Goal: Task Accomplishment & Management: Complete application form

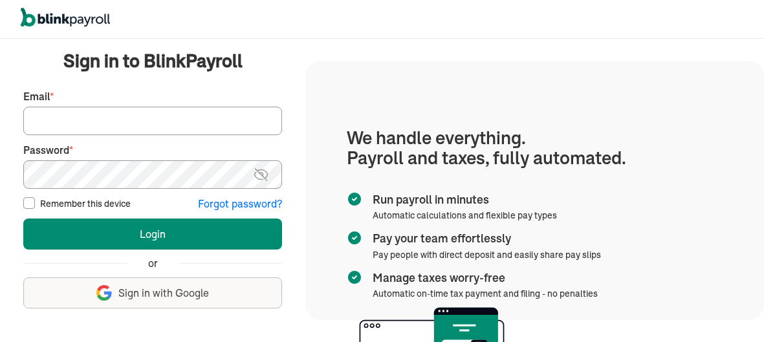
click at [136, 118] on input "Email *" at bounding box center [152, 121] width 259 height 28
click at [131, 290] on span "Sign in with Google" at bounding box center [163, 293] width 91 height 15
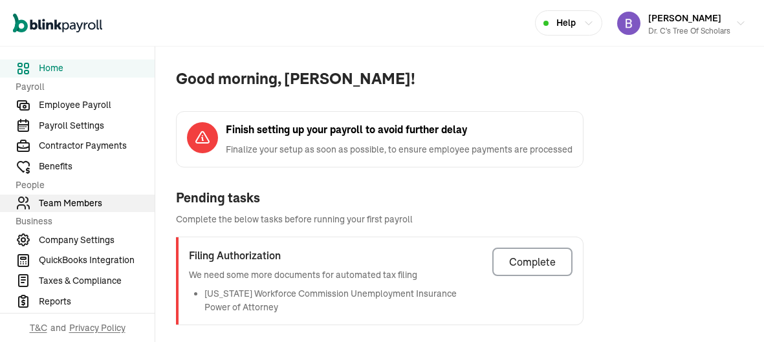
click at [83, 204] on span "Team Members" at bounding box center [97, 204] width 116 height 14
click at [85, 206] on span "Team Members" at bounding box center [97, 204] width 116 height 14
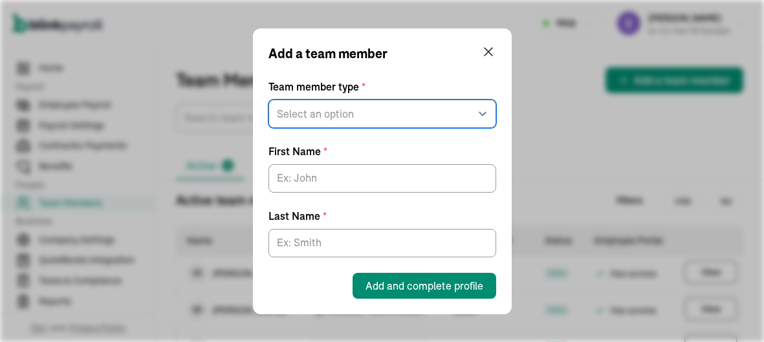
click at [310, 113] on select "Select an option W2 Employee Individual - 1099 [DEMOGRAPHIC_DATA] Business - 10…" at bounding box center [382, 114] width 228 height 28
select select "contractor"
click at [268, 100] on select "Select an option W2 Employee Individual - 1099 [DEMOGRAPHIC_DATA] Business - 10…" at bounding box center [382, 114] width 228 height 28
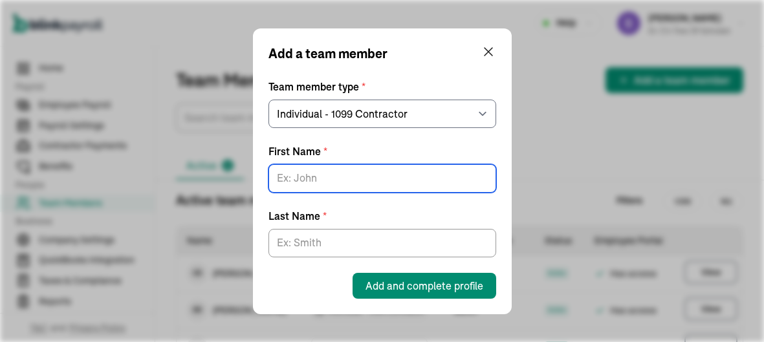
click at [326, 180] on input "First Name *" at bounding box center [382, 178] width 228 height 28
type input "[PERSON_NAME]"
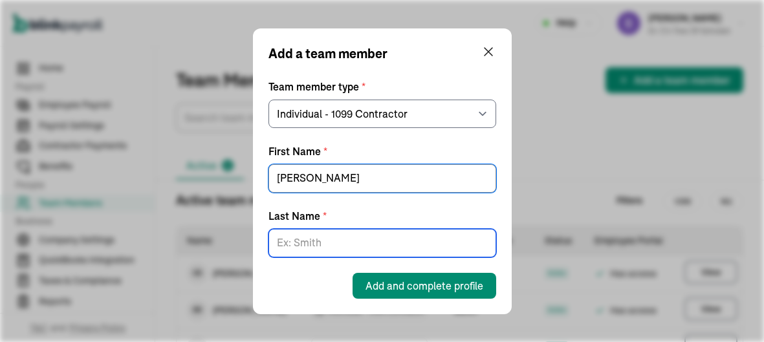
click at [328, 239] on input "Last Name *" at bounding box center [382, 243] width 228 height 28
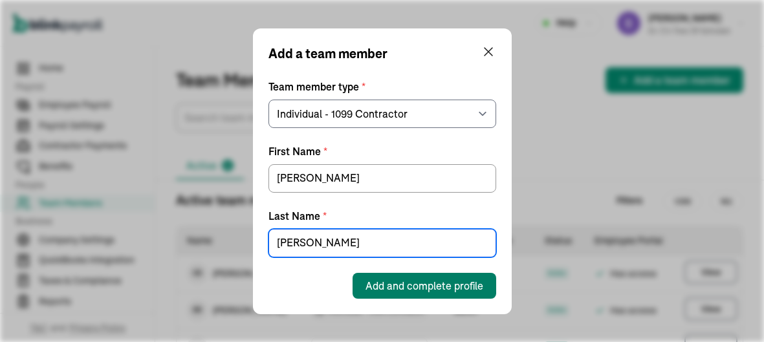
type input "[PERSON_NAME]"
click at [376, 280] on span "Add and complete profile" at bounding box center [424, 286] width 118 height 16
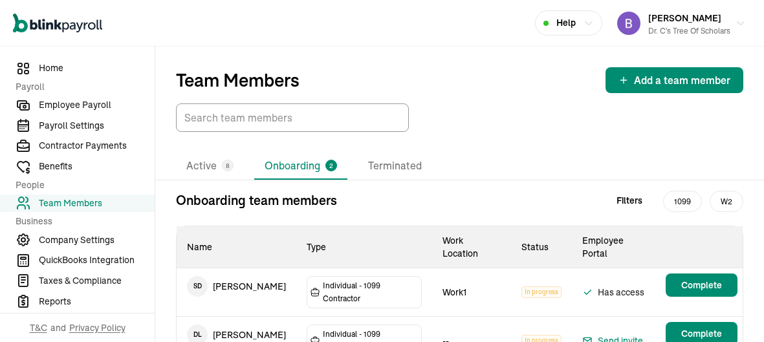
scroll to position [27, 0]
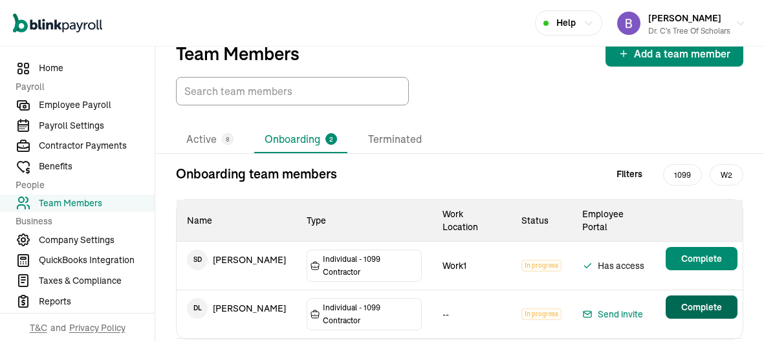
click at [694, 296] on button "Complete" at bounding box center [701, 307] width 72 height 23
click at [233, 290] on td "D L [PERSON_NAME]" at bounding box center [237, 308] width 120 height 36
click at [700, 280] on iframe "Chat Widget" at bounding box center [731, 311] width 65 height 62
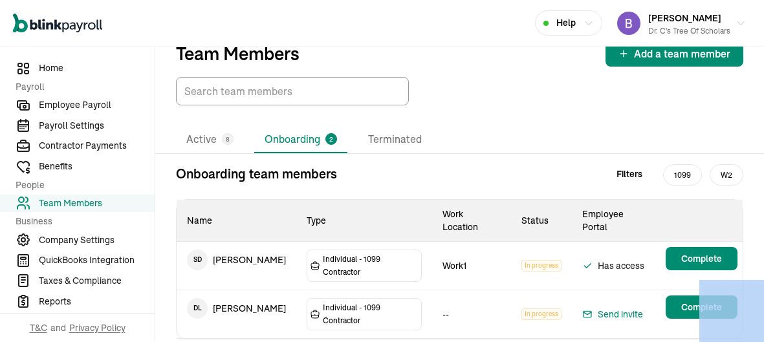
click at [700, 280] on iframe "Chat Widget" at bounding box center [731, 311] width 65 height 62
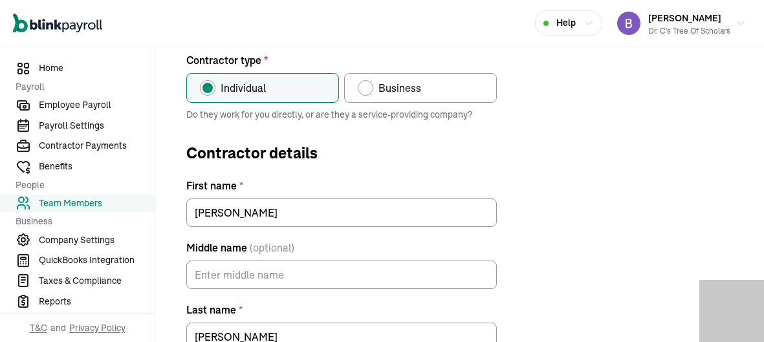
scroll to position [152, 0]
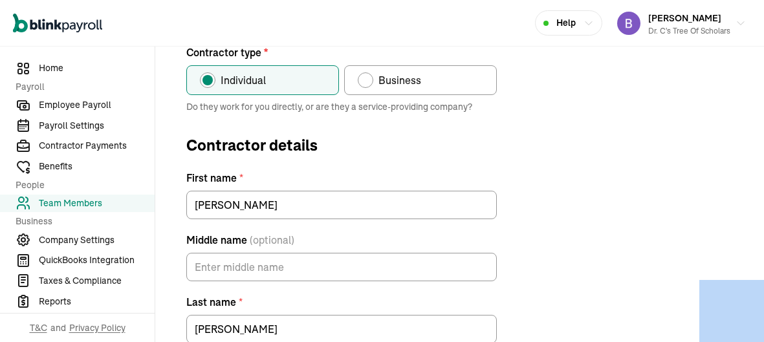
click at [566, 237] on div "Contractor type * Individual Business Do they work for you directly, or are the…" at bounding box center [459, 286] width 577 height 483
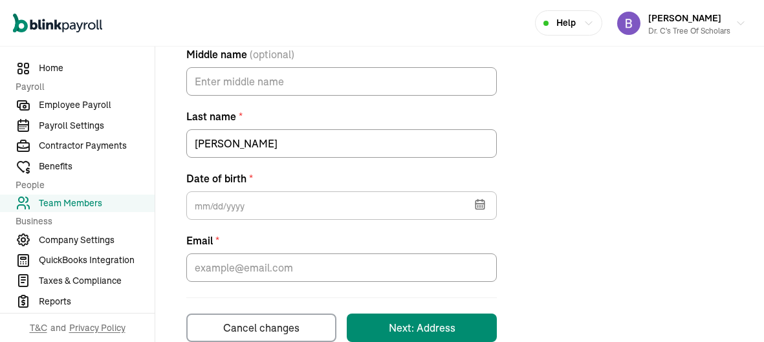
scroll to position [365, 0]
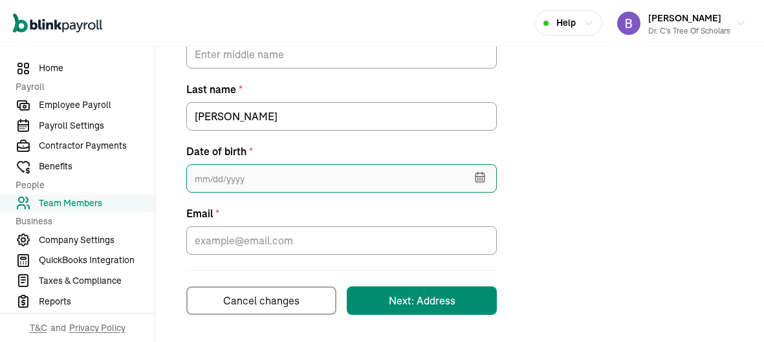
click at [284, 180] on input "text" at bounding box center [341, 178] width 310 height 28
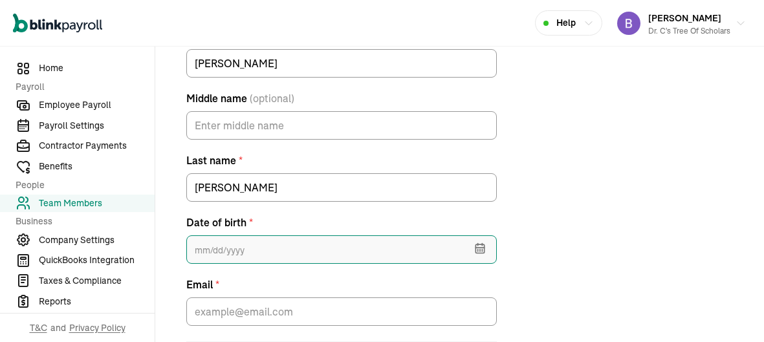
scroll to position [295, 0]
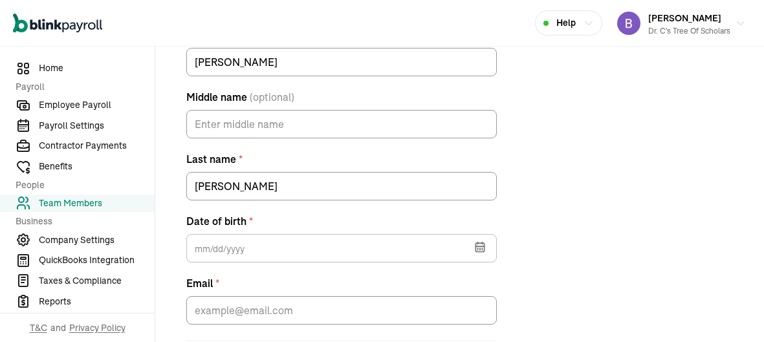
click at [483, 250] on icon "button" at bounding box center [479, 247] width 8 height 8
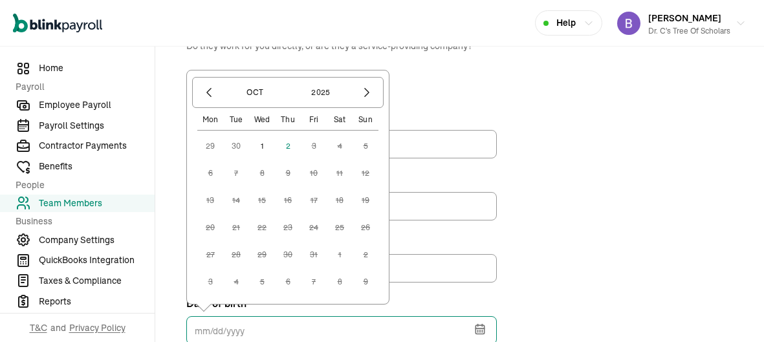
scroll to position [213, 0]
click at [208, 92] on icon "button" at bounding box center [208, 91] width 13 height 13
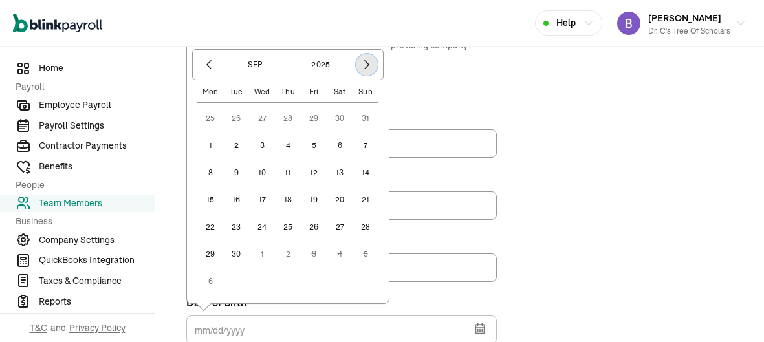
click at [365, 74] on button "button" at bounding box center [367, 65] width 22 height 22
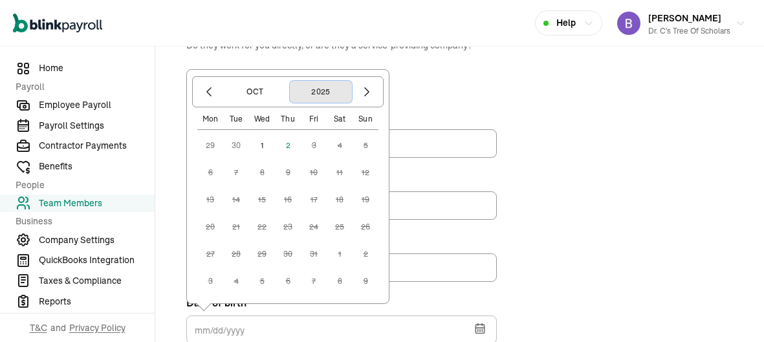
click at [323, 92] on button "2025" at bounding box center [321, 92] width 62 height 22
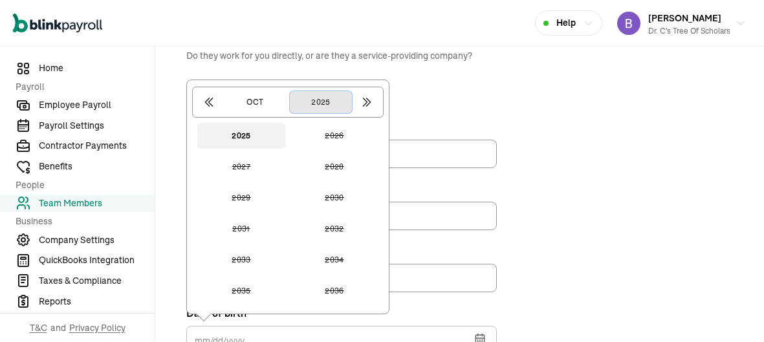
scroll to position [207, 0]
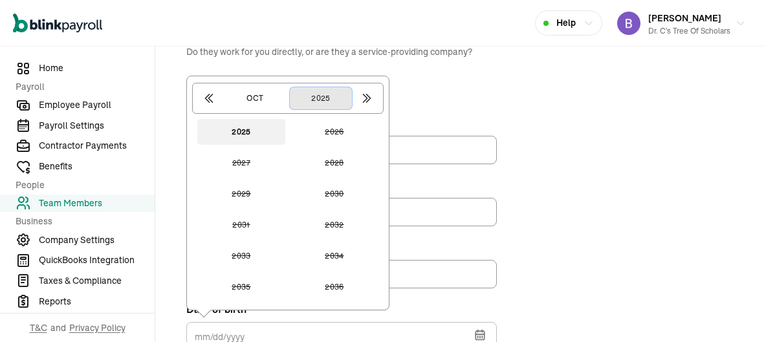
click at [328, 94] on button "2025" at bounding box center [321, 98] width 62 height 22
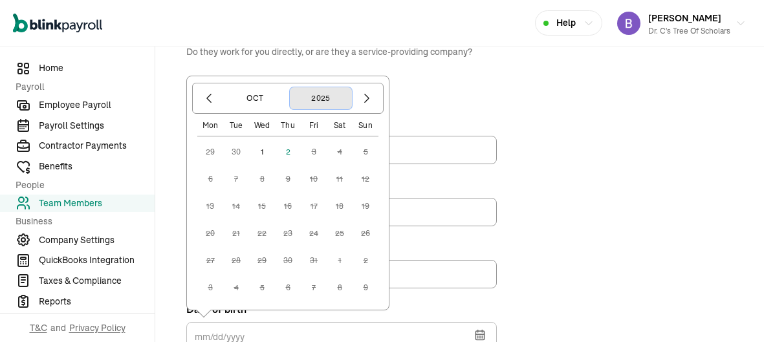
click at [330, 102] on button "2025" at bounding box center [321, 98] width 62 height 22
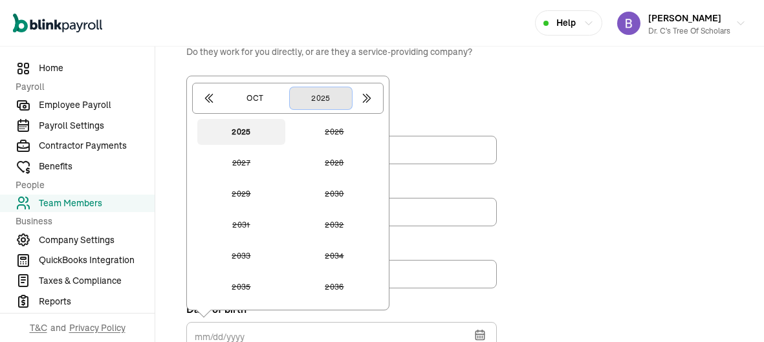
click at [347, 91] on button "2025" at bounding box center [321, 98] width 62 height 22
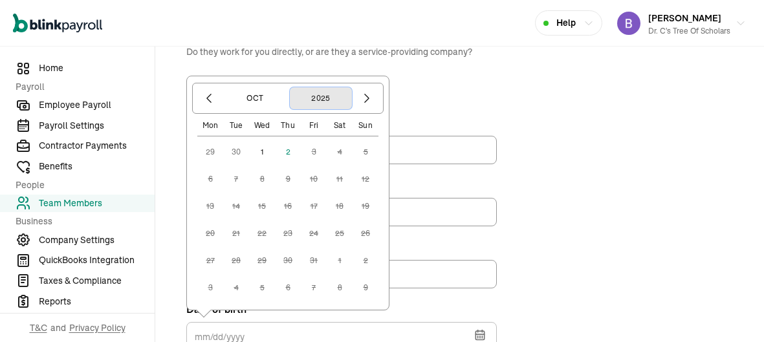
click at [347, 91] on button "2025" at bounding box center [321, 98] width 62 height 22
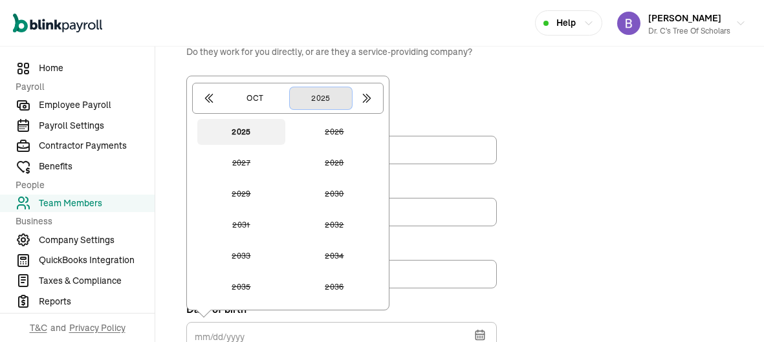
click at [347, 91] on button "2025" at bounding box center [321, 98] width 62 height 22
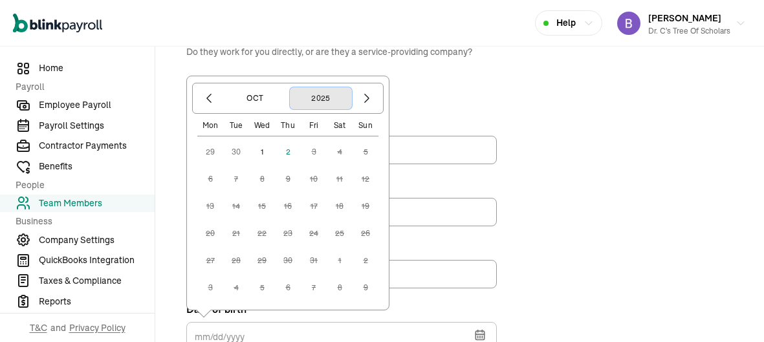
click at [347, 91] on button "2025" at bounding box center [321, 98] width 62 height 22
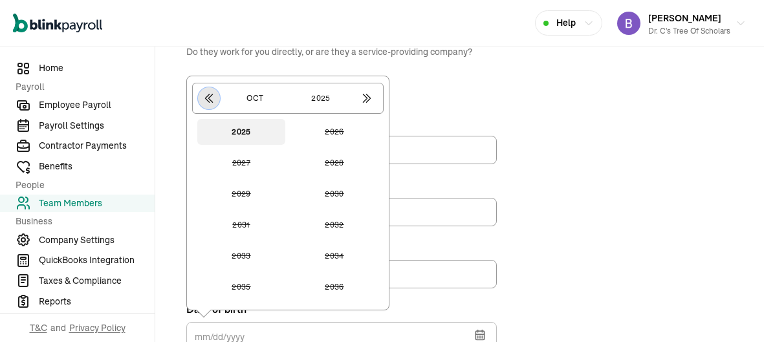
click at [210, 92] on icon "button" at bounding box center [208, 98] width 13 height 13
click at [208, 94] on icon "button" at bounding box center [209, 98] width 7 height 8
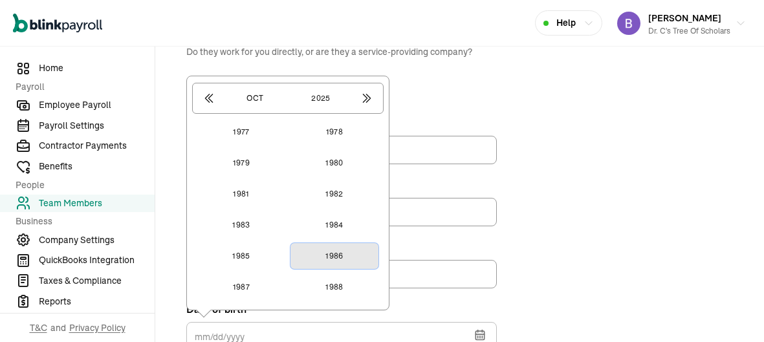
click at [338, 253] on button "1986" at bounding box center [334, 256] width 88 height 26
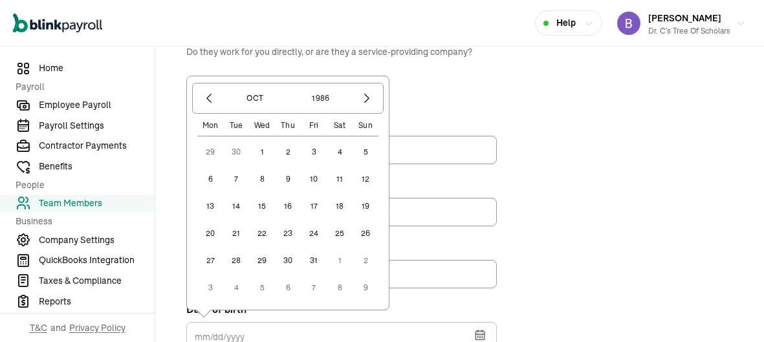
click at [310, 172] on button "10" at bounding box center [314, 179] width 26 height 26
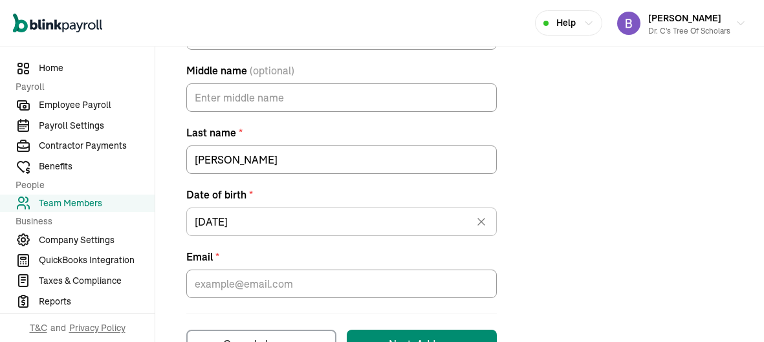
scroll to position [322, 0]
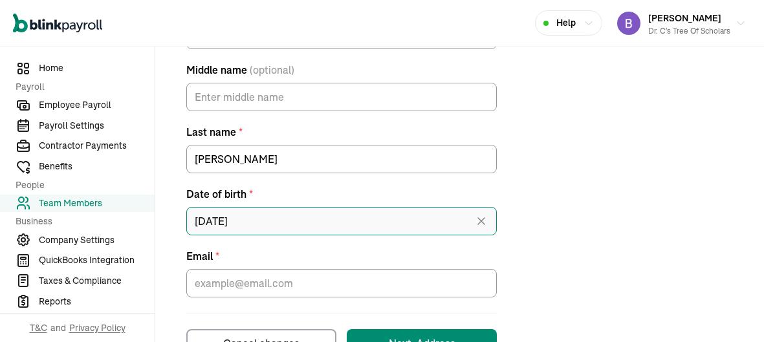
click at [213, 224] on input "[DATE]" at bounding box center [341, 221] width 310 height 28
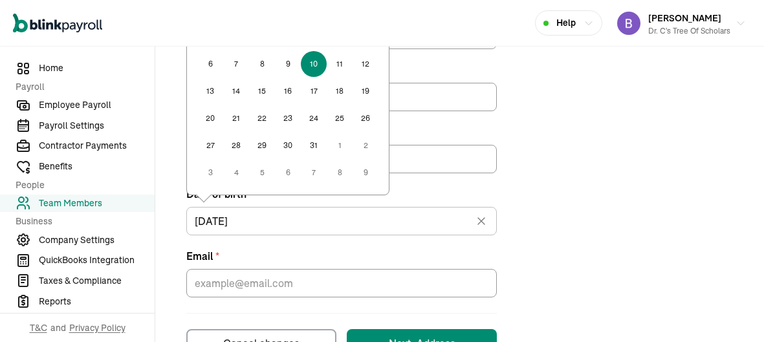
click at [208, 120] on button "20" at bounding box center [210, 118] width 26 height 26
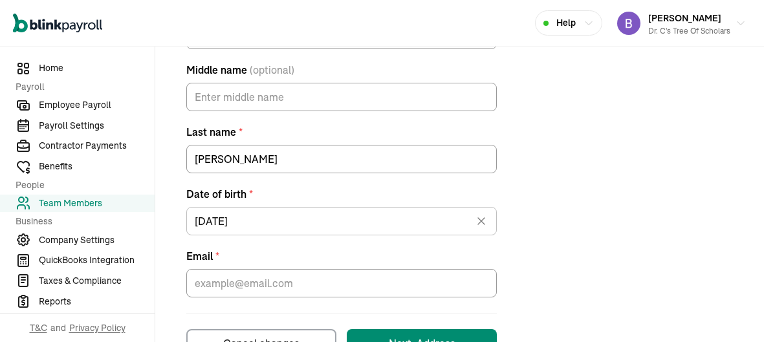
type input "[DATE]"
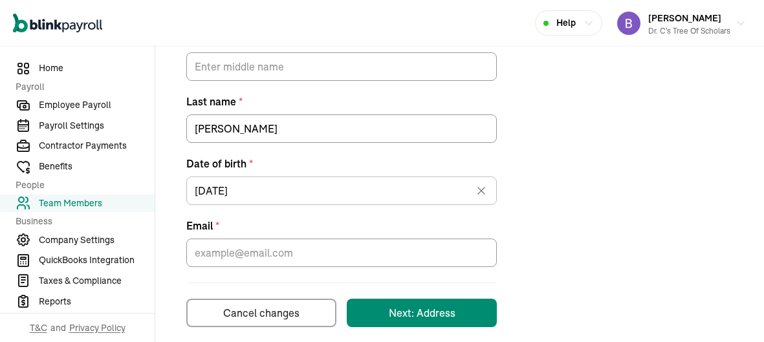
scroll to position [365, 0]
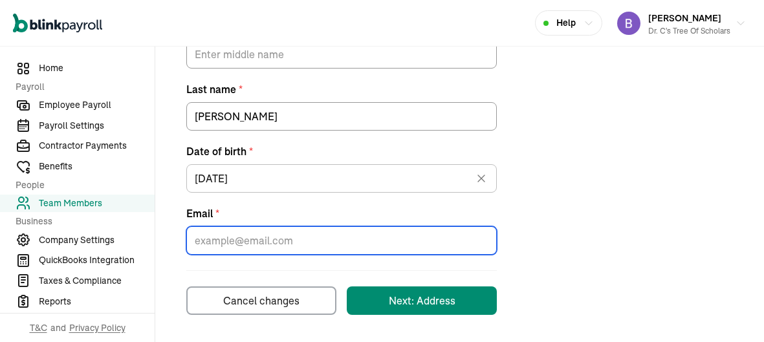
click at [403, 242] on input "Email *" at bounding box center [341, 240] width 310 height 28
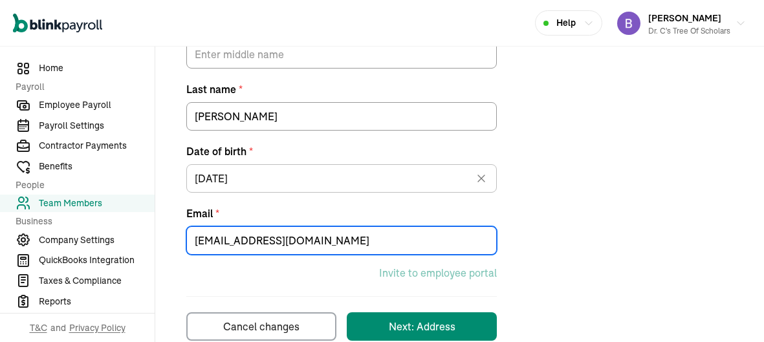
type input "[EMAIL_ADDRESS][DOMAIN_NAME]"
click at [261, 267] on div "Invite to employee portal" at bounding box center [341, 273] width 310 height 16
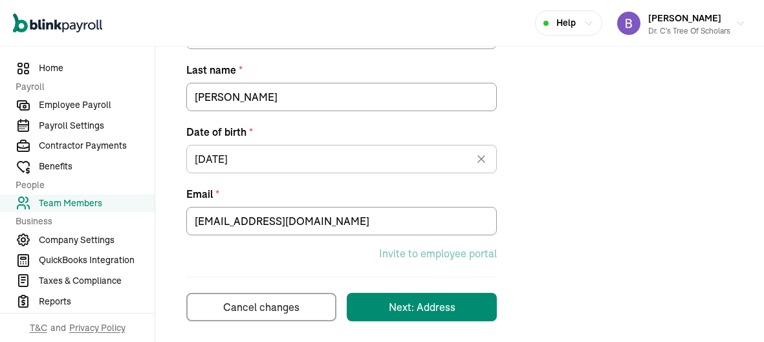
scroll to position [391, 0]
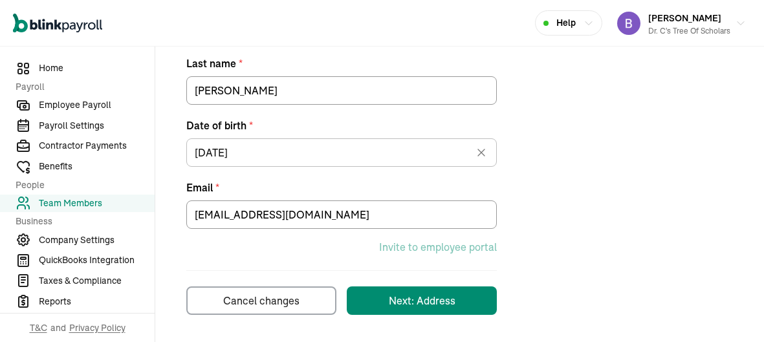
click at [400, 312] on button "Next: Address" at bounding box center [422, 300] width 150 height 28
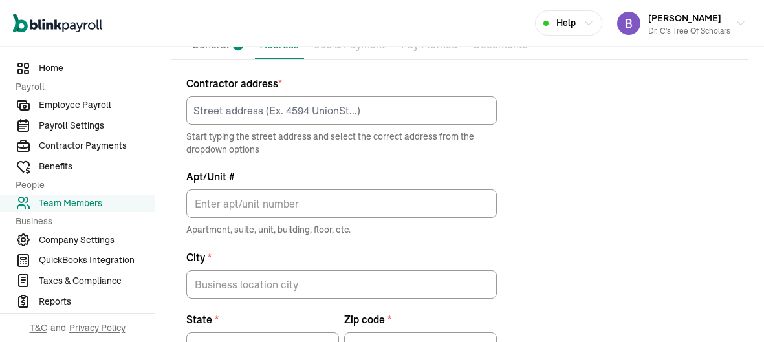
scroll to position [139, 0]
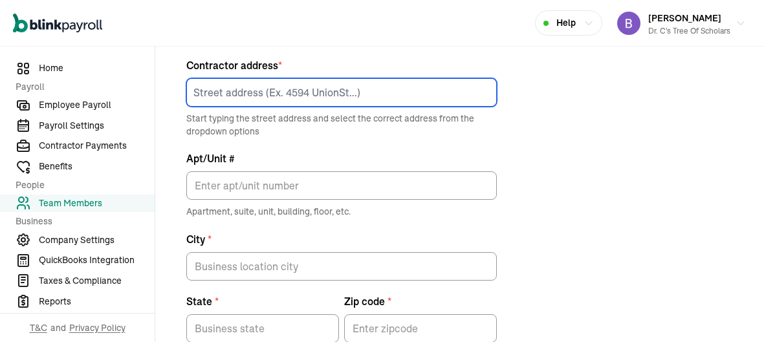
click at [408, 96] on input at bounding box center [341, 92] width 310 height 28
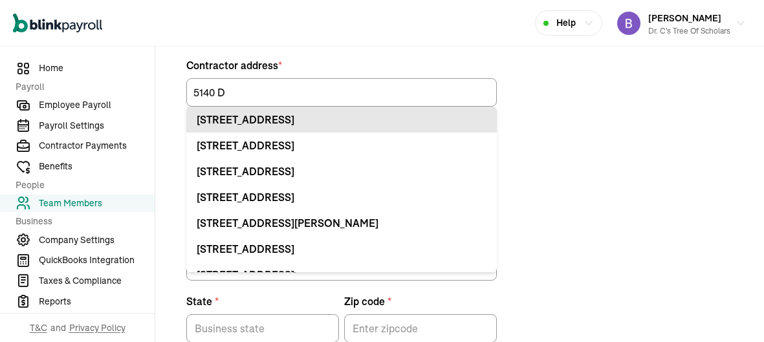
click at [352, 124] on div "[STREET_ADDRESS]" at bounding box center [342, 120] width 290 height 16
type input "[STREET_ADDRESS]"
type input "[PERSON_NAME]"
type input "LA"
type input "70072"
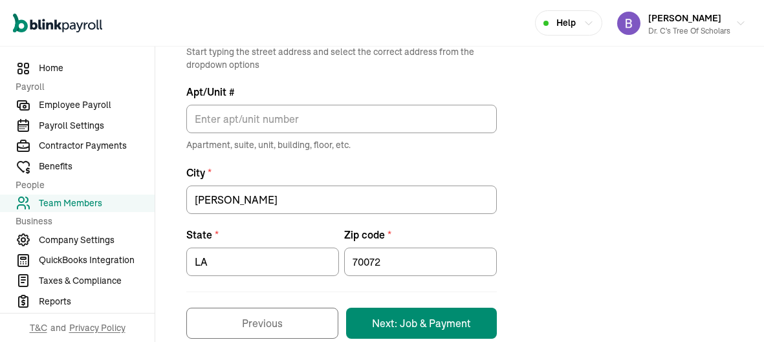
scroll to position [230, 0]
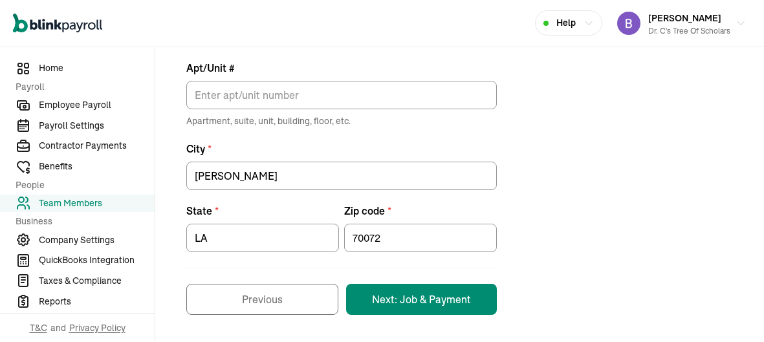
click at [451, 301] on button "Next: Job & Payment" at bounding box center [421, 299] width 151 height 31
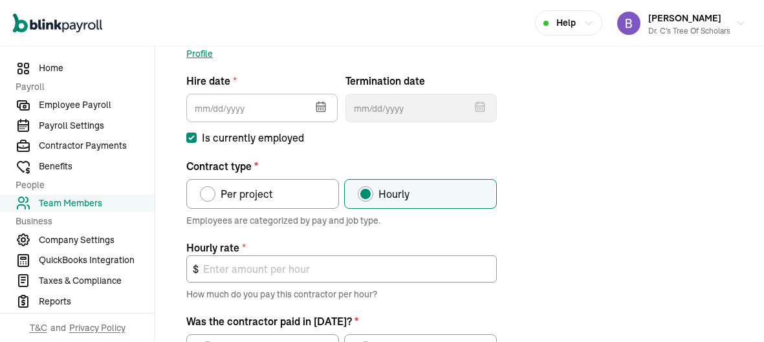
scroll to position [152, 0]
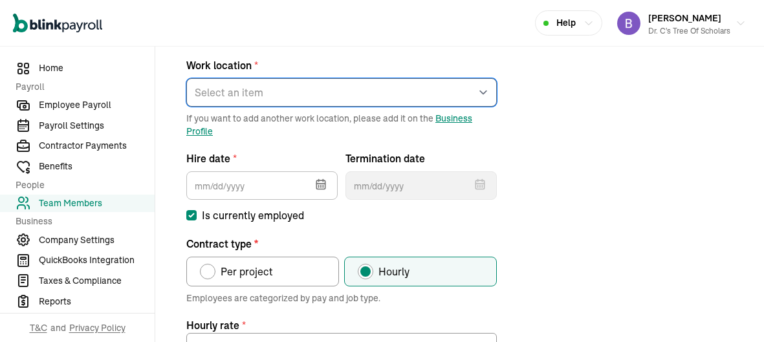
click at [349, 102] on select "Select an item Work1 Works from home" at bounding box center [341, 92] width 310 height 28
select select "[STREET_ADDRESS]"
click at [186, 78] on select "Select an item Work1 Works from home" at bounding box center [341, 92] width 310 height 28
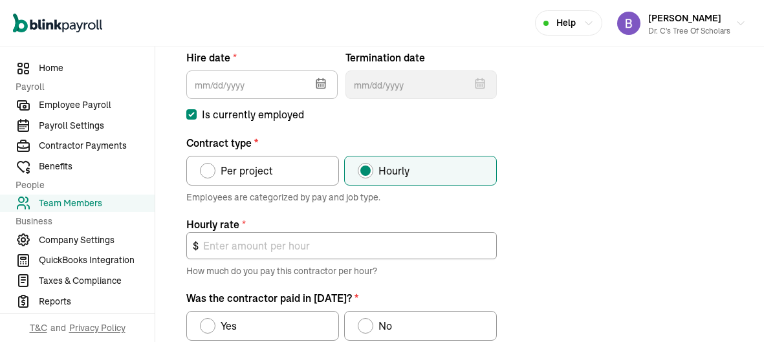
scroll to position [253, 0]
click at [315, 84] on icon "button" at bounding box center [320, 83] width 13 height 13
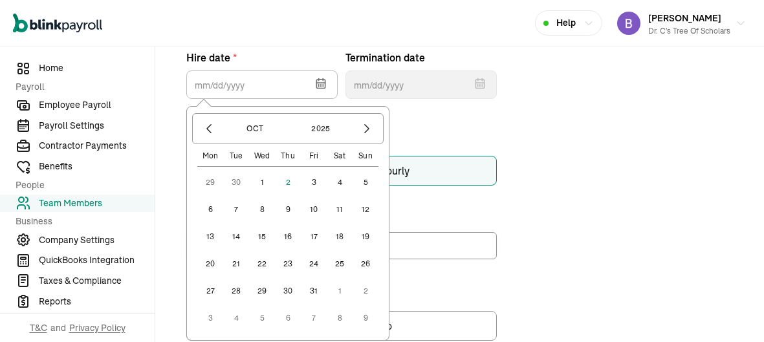
click at [288, 183] on button "2" at bounding box center [288, 182] width 26 height 26
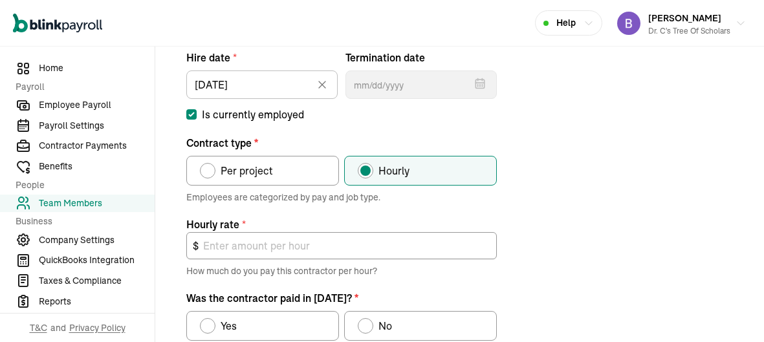
type input "[DATE]"
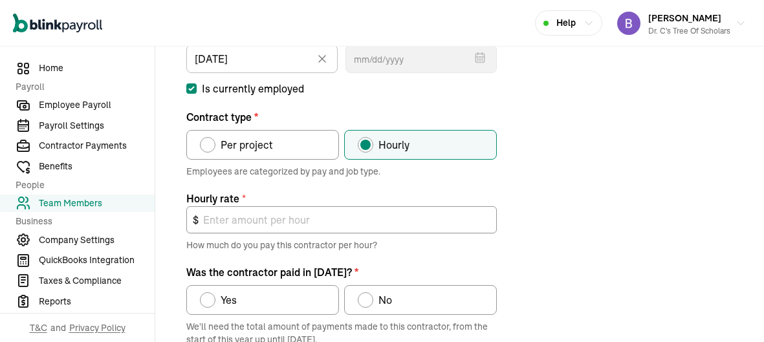
scroll to position [284, 0]
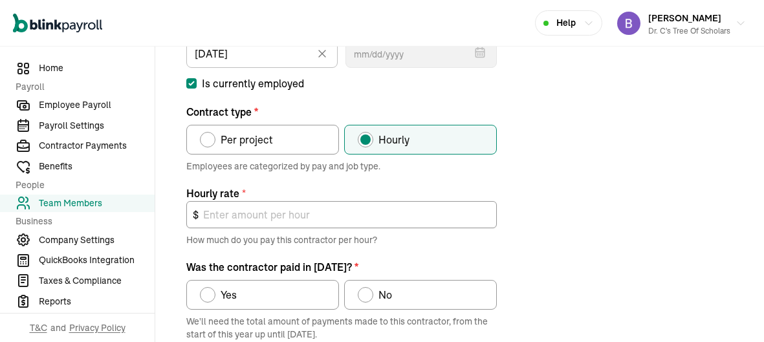
click at [287, 144] on label "Per project" at bounding box center [262, 140] width 153 height 30
click at [210, 142] on input "Per project" at bounding box center [204, 136] width 10 height 10
radio input "true"
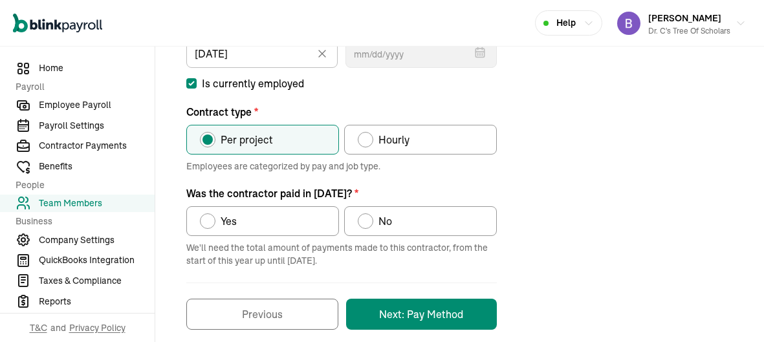
scroll to position [298, 0]
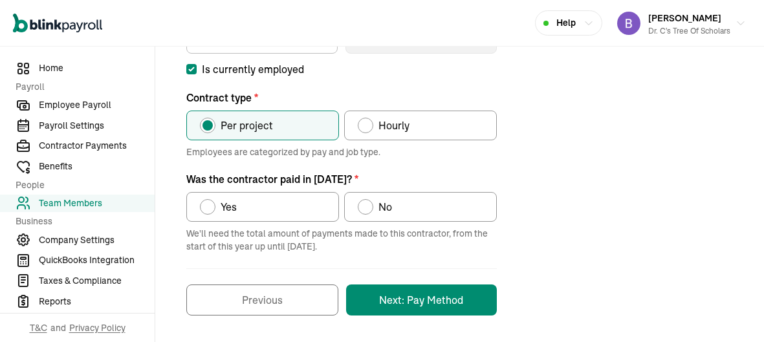
click at [370, 208] on div "Was the contractor paid in 2025?" at bounding box center [366, 207] width 16 height 16
click at [367, 208] on input "No" at bounding box center [362, 204] width 10 height 10
radio input "true"
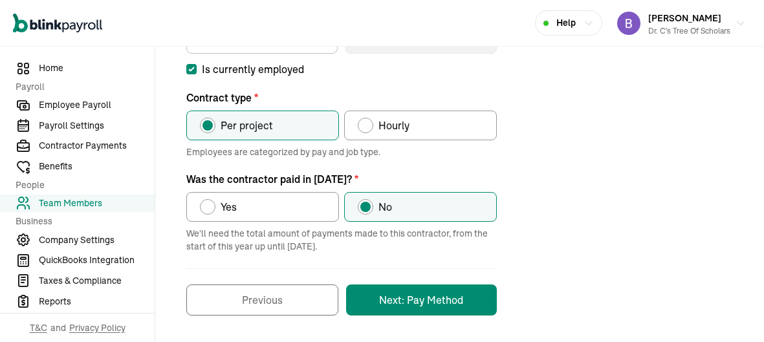
click at [450, 295] on button "Next: Pay Method" at bounding box center [421, 300] width 151 height 31
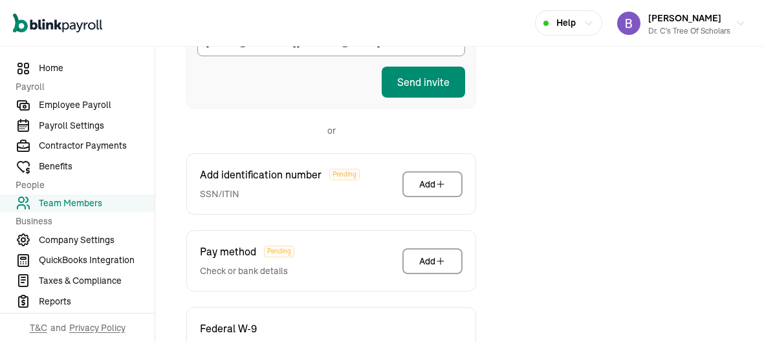
scroll to position [299, 0]
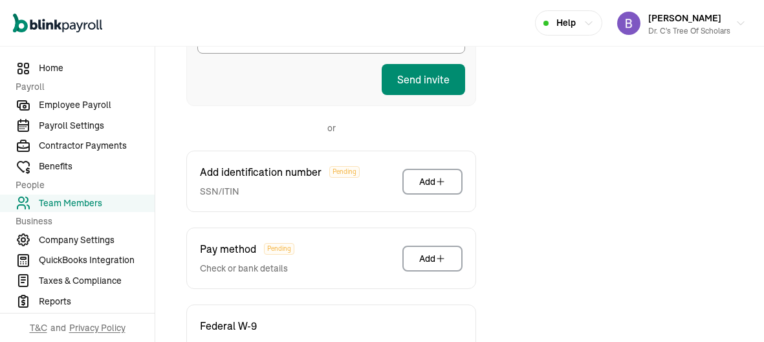
click at [438, 83] on button "Send invite" at bounding box center [423, 79] width 83 height 31
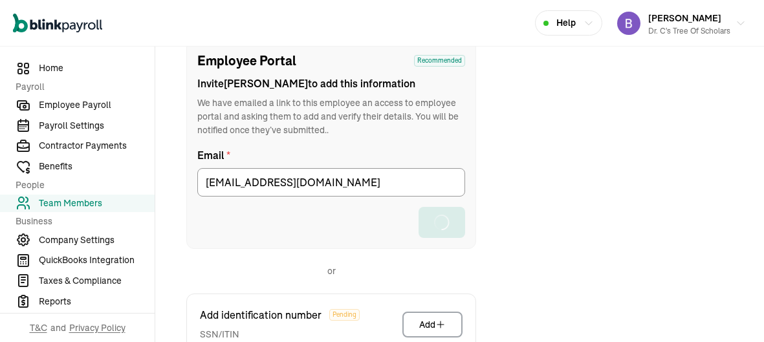
scroll to position [152, 0]
